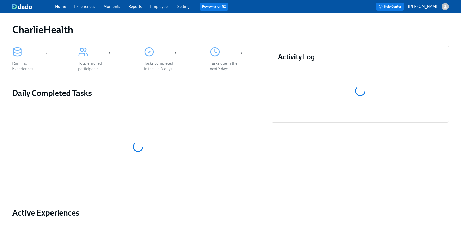
click at [85, 7] on link "Experiences" at bounding box center [84, 6] width 21 height 5
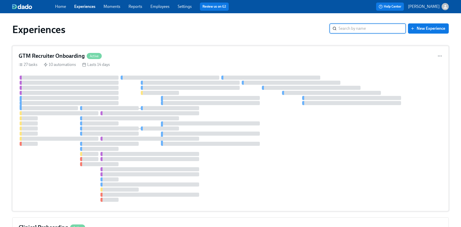
click at [81, 59] on h4 "GTM Recruiter Onboarding" at bounding box center [52, 56] width 66 height 8
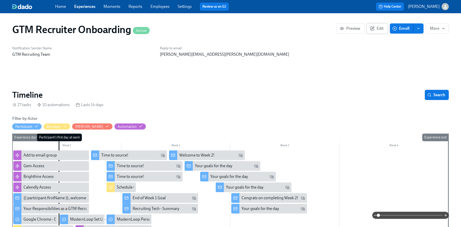
click at [380, 26] on button "Edit" at bounding box center [377, 28] width 21 height 10
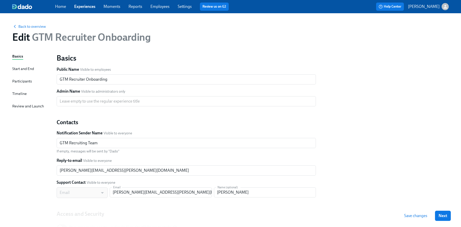
scroll to position [3, 0]
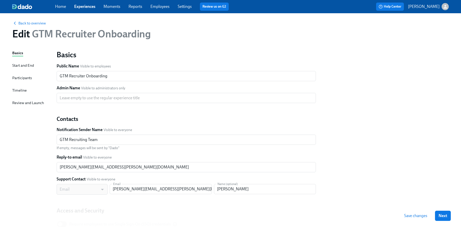
click at [18, 95] on div "Basics Start and End Participants Timeline Review and Launch" at bounding box center [31, 152] width 38 height 204
click at [20, 87] on div "Basics Start and End Participants Timeline Review and Launch" at bounding box center [31, 152] width 38 height 204
click at [20, 92] on div "Timeline" at bounding box center [19, 91] width 15 height 6
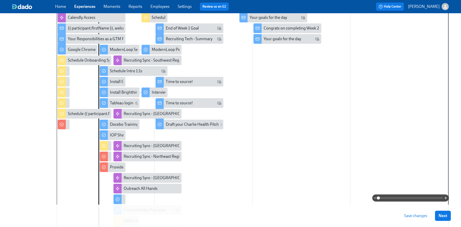
scroll to position [192, 0]
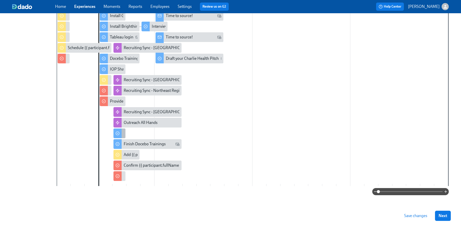
click at [118, 133] on icon at bounding box center [117, 134] width 4 height 4
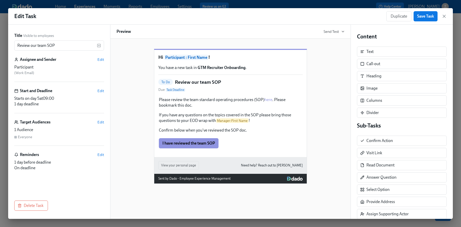
click at [83, 102] on div "Starts on day 5 at 09:00 1 day deadline" at bounding box center [59, 101] width 90 height 11
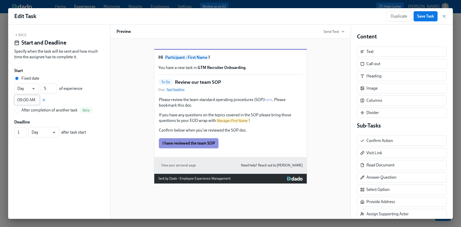
click at [28, 101] on input "09:00 AM" at bounding box center [26, 100] width 25 height 10
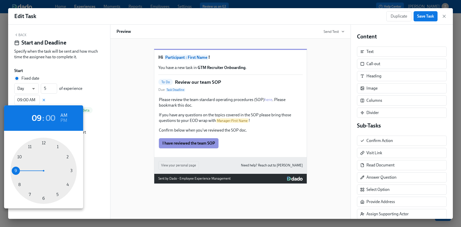
click at [19, 183] on div at bounding box center [43, 171] width 66 height 66
click at [66, 158] on div at bounding box center [43, 171] width 66 height 66
click at [42, 199] on div at bounding box center [43, 171] width 66 height 66
type input "08:30 AM"
click at [71, 69] on div at bounding box center [230, 113] width 461 height 227
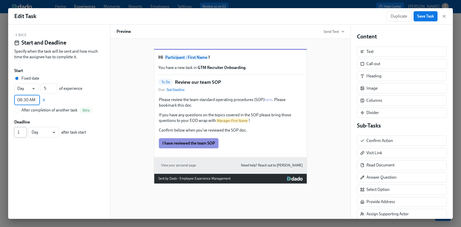
type input "2"
click at [26, 130] on input "2" at bounding box center [20, 132] width 12 height 10
click at [19, 35] on button "Back" at bounding box center [20, 35] width 12 height 4
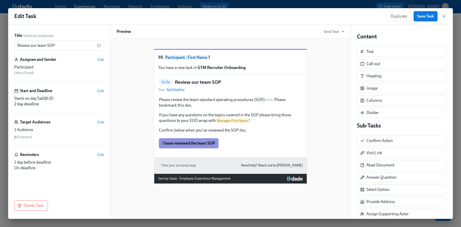
click at [426, 17] on span "Save Task" at bounding box center [425, 16] width 17 height 5
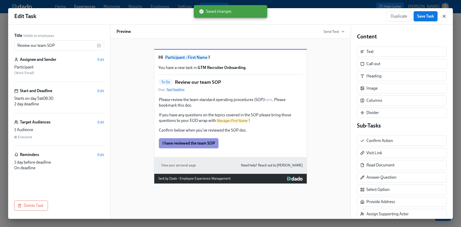
click at [443, 16] on icon "button" at bounding box center [444, 16] width 5 height 5
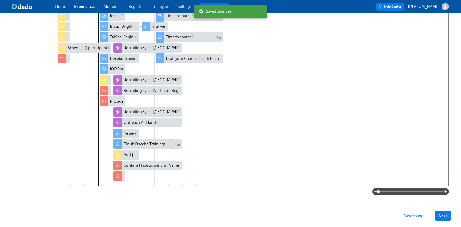
click at [412, 215] on span "Save changes" at bounding box center [415, 216] width 23 height 5
click at [442, 215] on span "Next" at bounding box center [442, 216] width 9 height 5
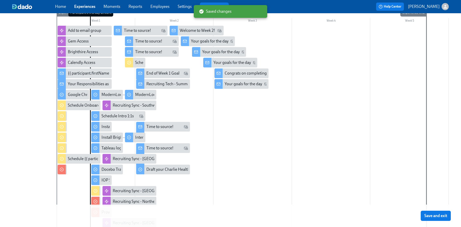
click at [442, 215] on span "Save and exit" at bounding box center [435, 216] width 23 height 5
